Goal: Use online tool/utility: Utilize a website feature to perform a specific function

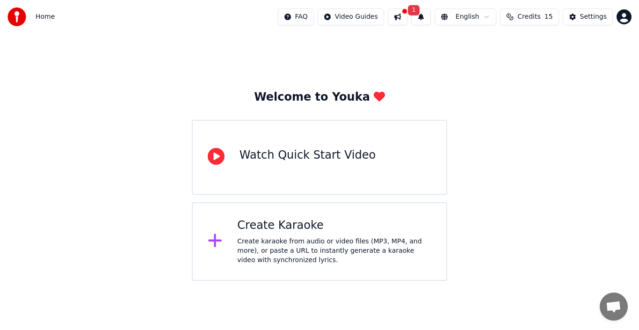
click at [317, 244] on div "Create karaoke from audio or video files (MP3, MP4, and more), or paste a URL t…" at bounding box center [334, 251] width 194 height 28
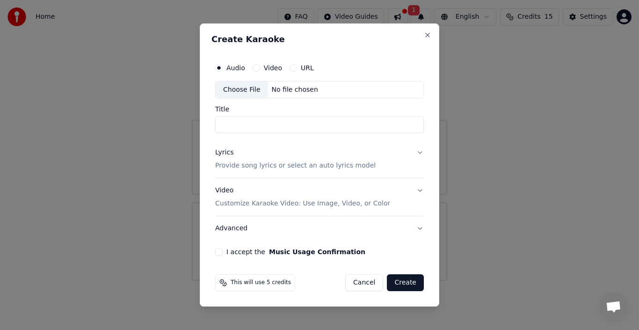
click at [238, 88] on div "Choose File" at bounding box center [242, 89] width 52 height 17
click at [270, 71] on label "Video" at bounding box center [273, 68] width 18 height 7
click at [260, 71] on button "Video" at bounding box center [256, 67] width 7 height 7
click at [243, 88] on div "Choose File" at bounding box center [242, 89] width 52 height 17
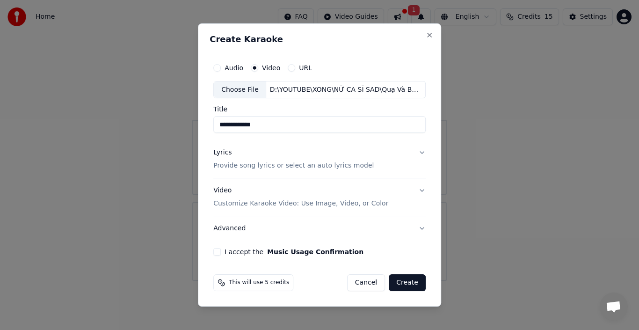
type input "**********"
click at [417, 152] on button "Lyrics Provide song lyrics or select an auto lyrics model" at bounding box center [319, 159] width 212 height 37
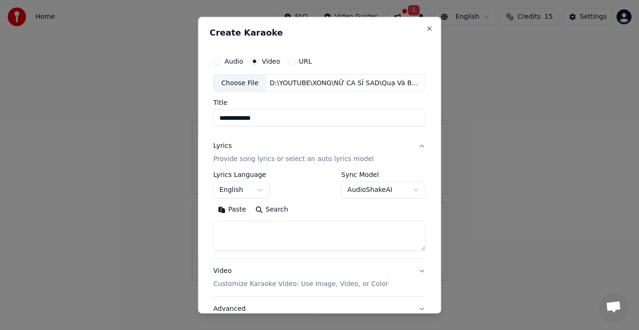
click at [250, 192] on button "English" at bounding box center [241, 190] width 56 height 17
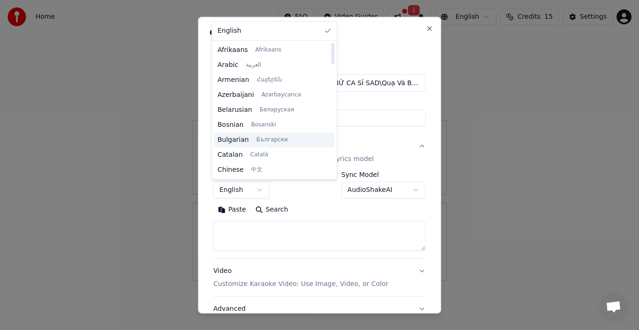
scroll to position [718, 0]
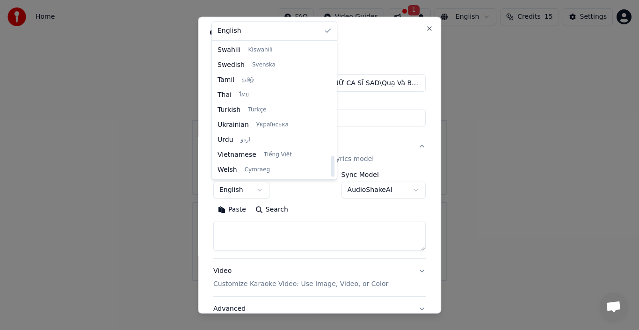
select select "**"
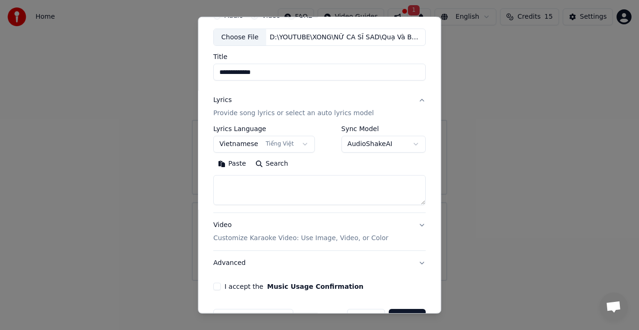
scroll to position [73, 0]
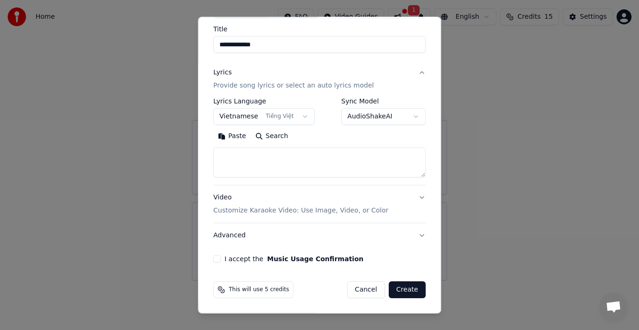
click at [361, 285] on button "Cancel" at bounding box center [366, 289] width 38 height 17
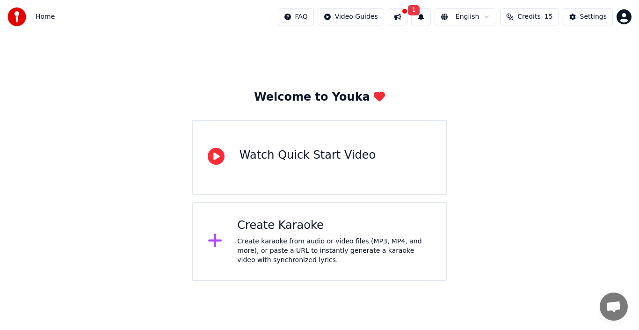
click at [541, 19] on span "Credits" at bounding box center [529, 16] width 23 height 9
click at [267, 237] on div "Create karaoke from audio or video files (MP3, MP4, and more), or paste a URL t…" at bounding box center [334, 251] width 194 height 28
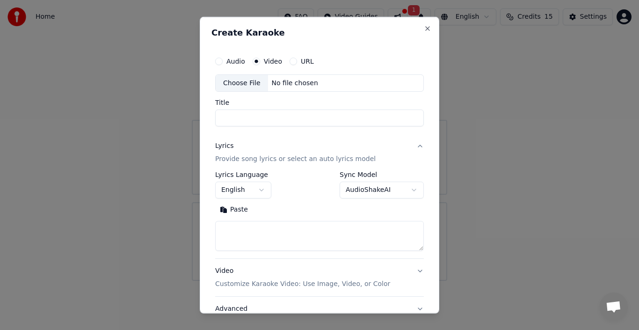
click at [291, 240] on textarea at bounding box center [319, 236] width 209 height 30
click at [235, 61] on label "Audio" at bounding box center [235, 61] width 19 height 7
click at [223, 61] on button "Audio" at bounding box center [218, 60] width 7 height 7
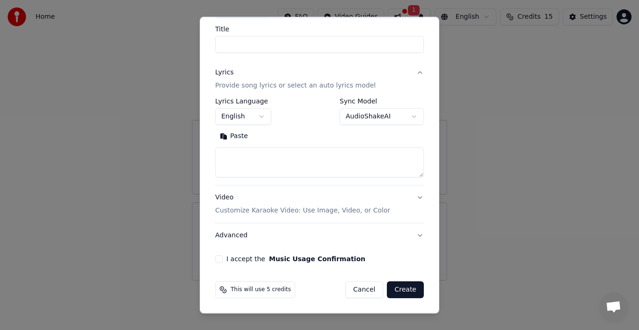
click at [250, 161] on textarea at bounding box center [319, 162] width 209 height 30
click at [394, 115] on body "**********" at bounding box center [319, 140] width 639 height 281
